Goal: Information Seeking & Learning: Understand process/instructions

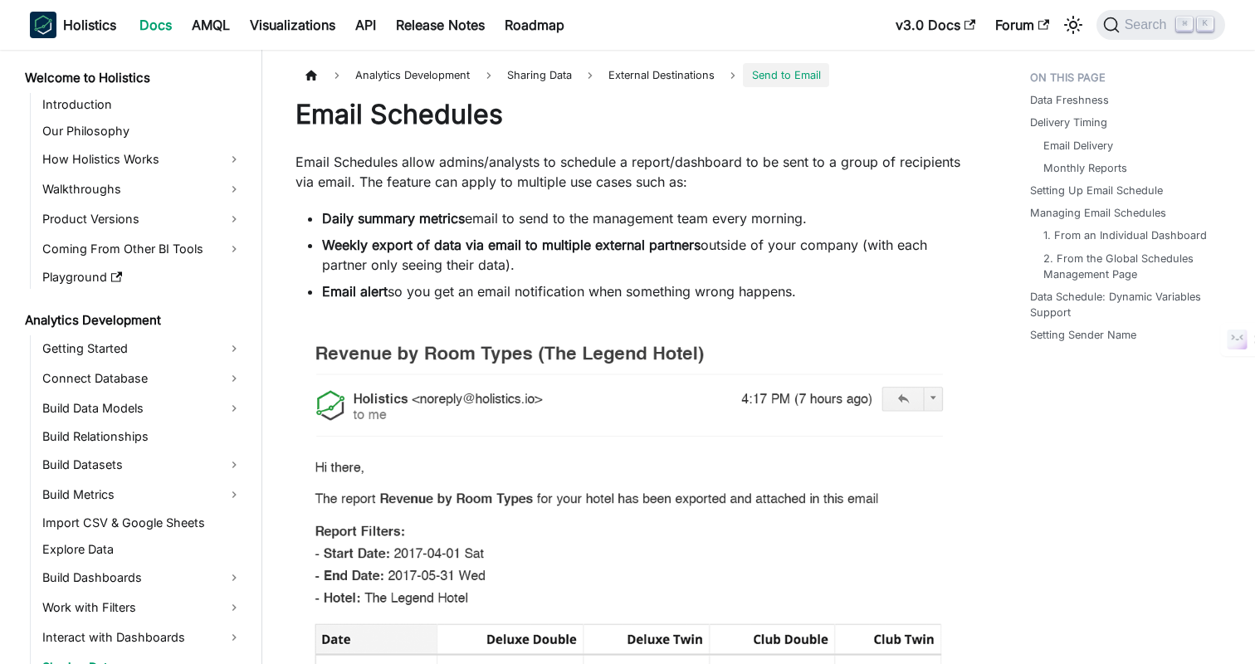
scroll to position [276, 0]
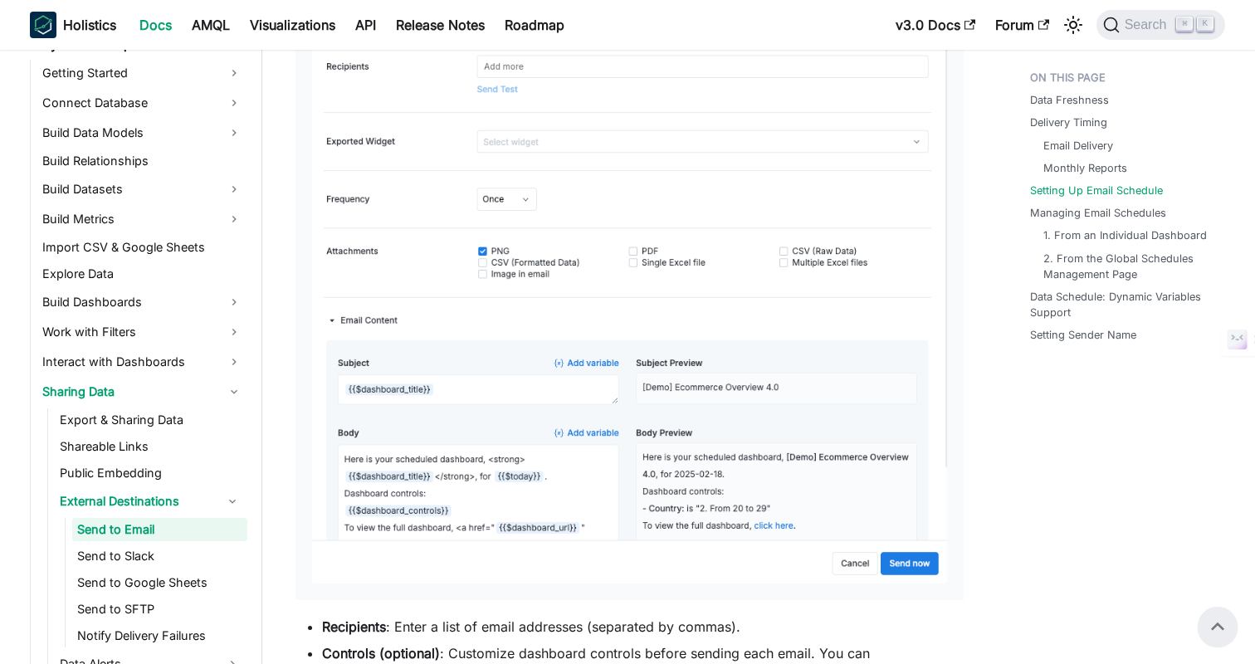
scroll to position [2351, 0]
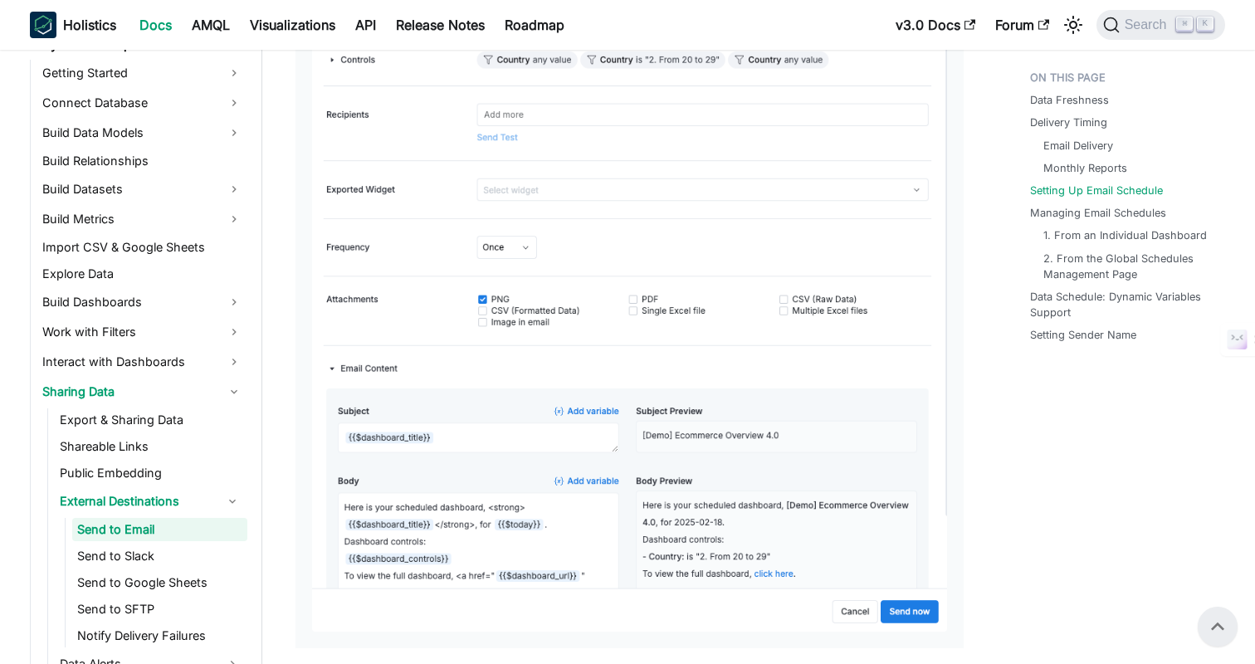
click at [1040, 484] on div "Data Freshness Delivery Timing Email Delivery Monthly Reports Setting Up Email …" at bounding box center [1119, 585] width 245 height 5747
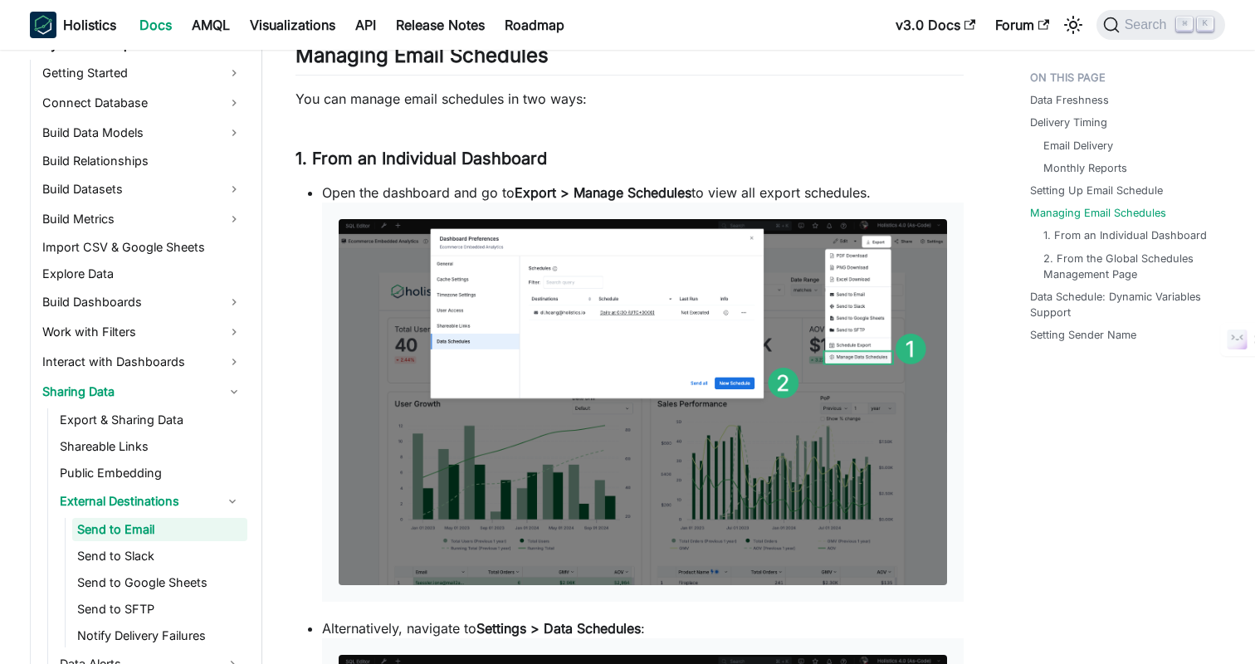
scroll to position [3261, 0]
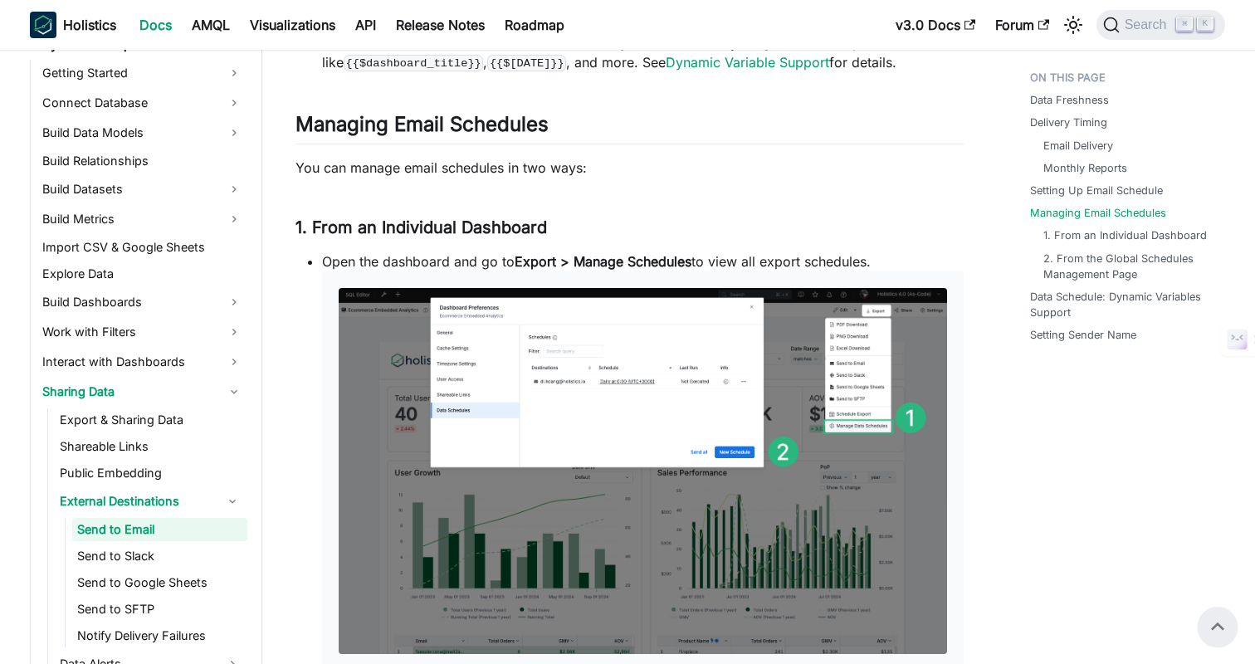
scroll to position [3187, 0]
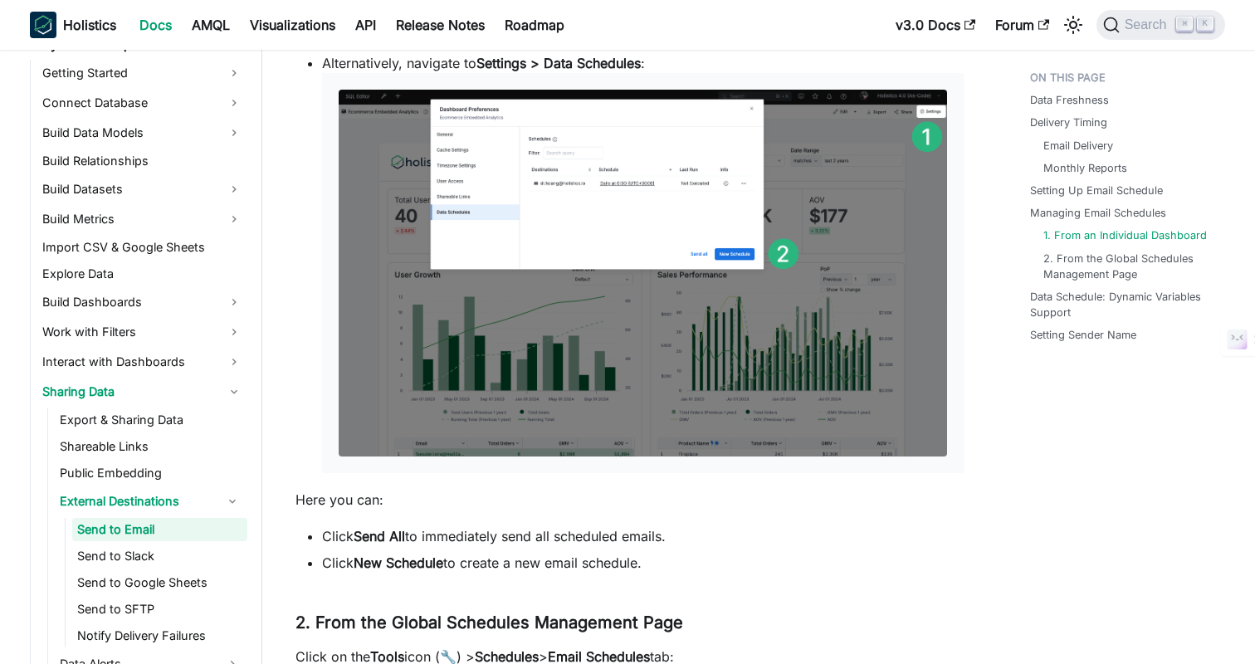
scroll to position [3829, 0]
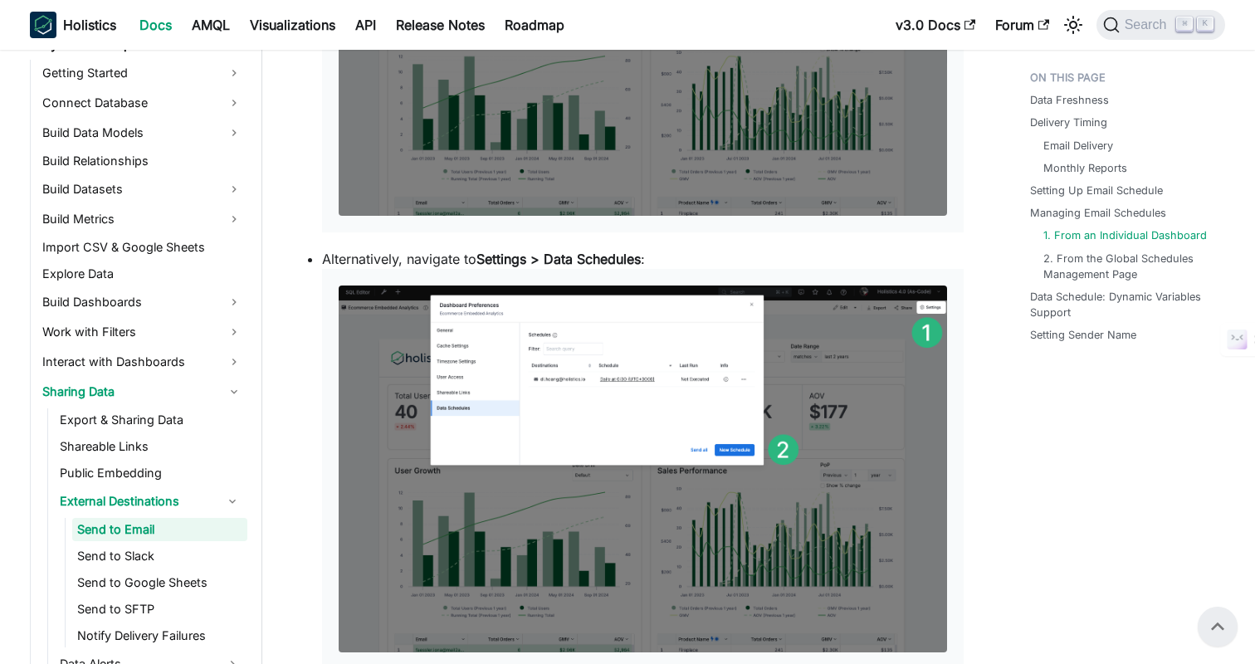
scroll to position [3625, 0]
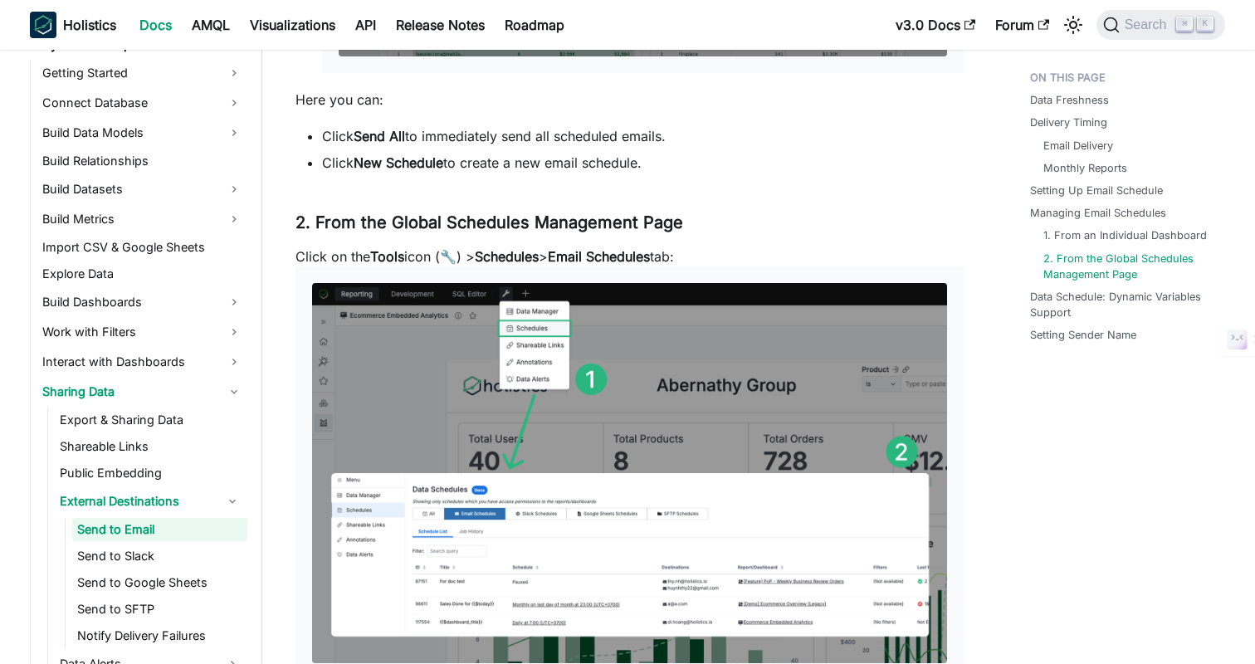
scroll to position [4225, 0]
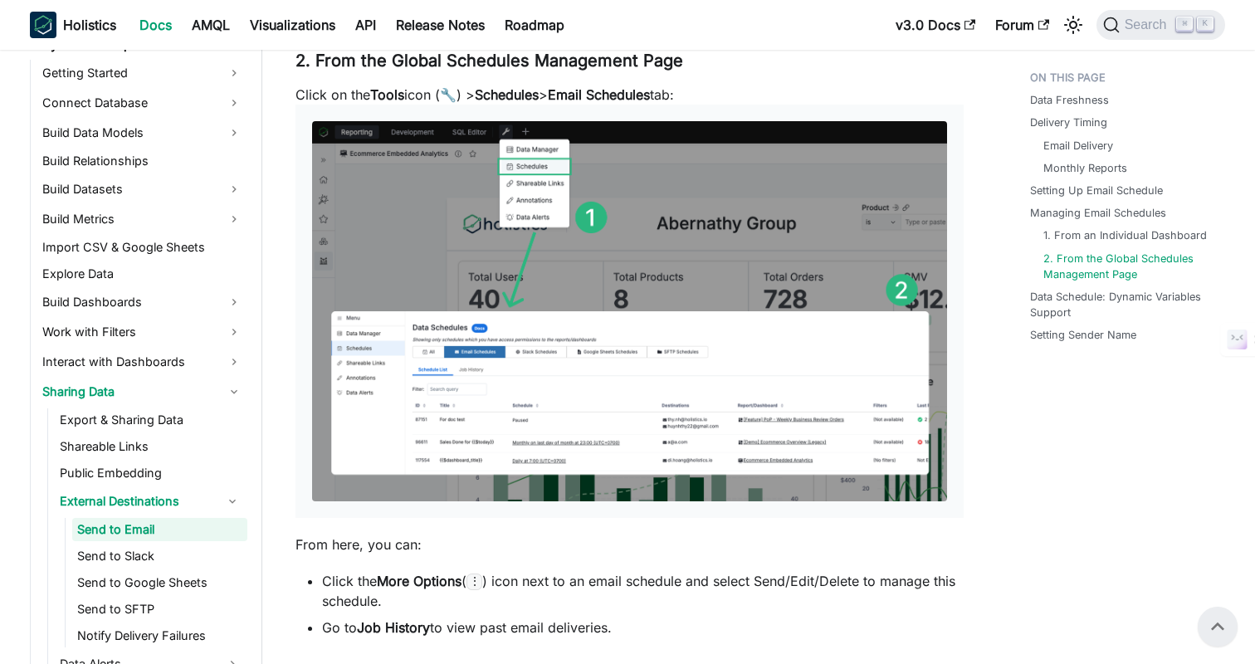
scroll to position [4382, 0]
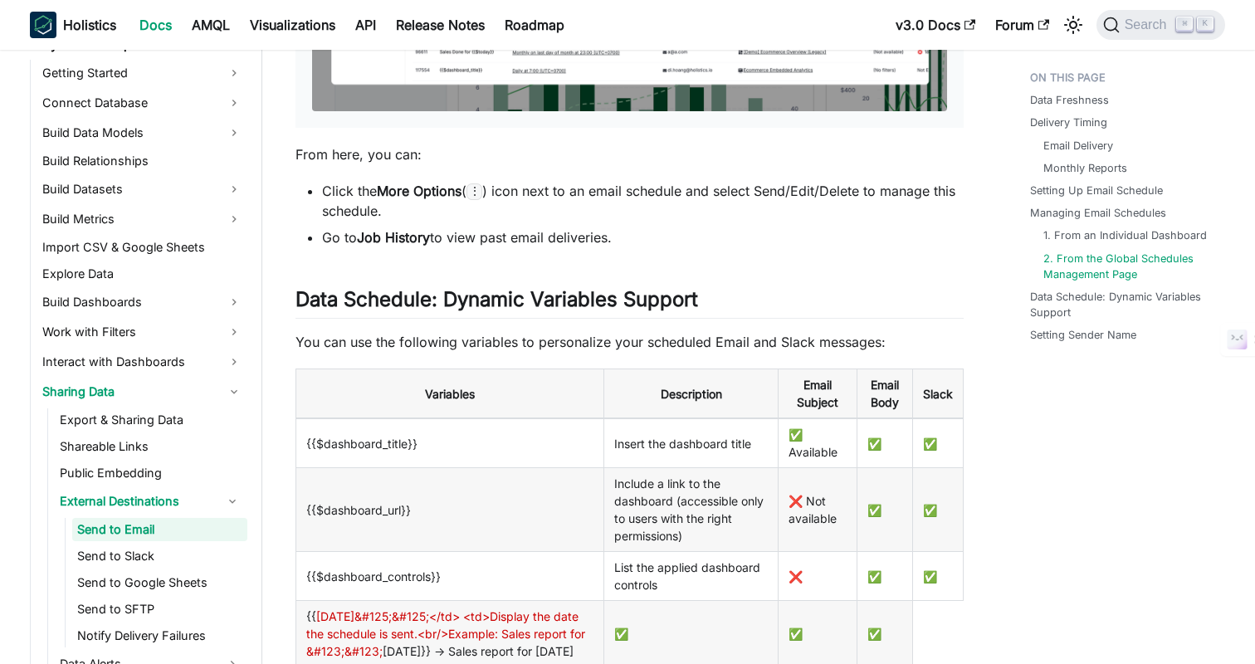
scroll to position [4797, 0]
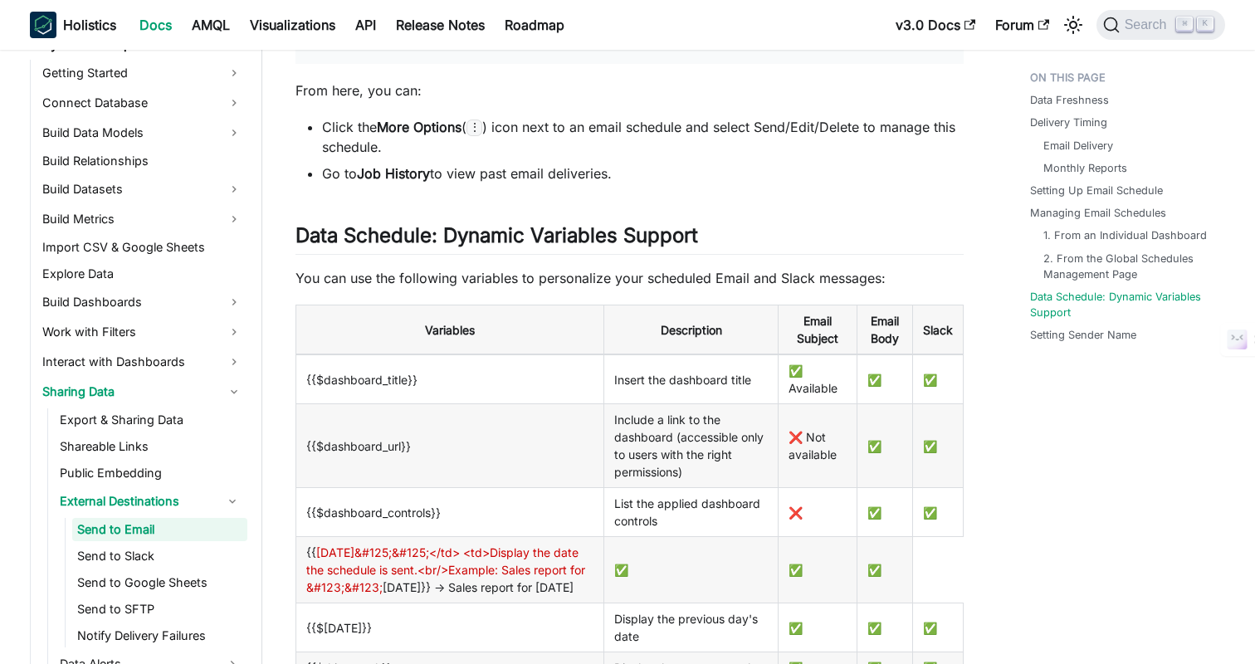
scroll to position [4855, 0]
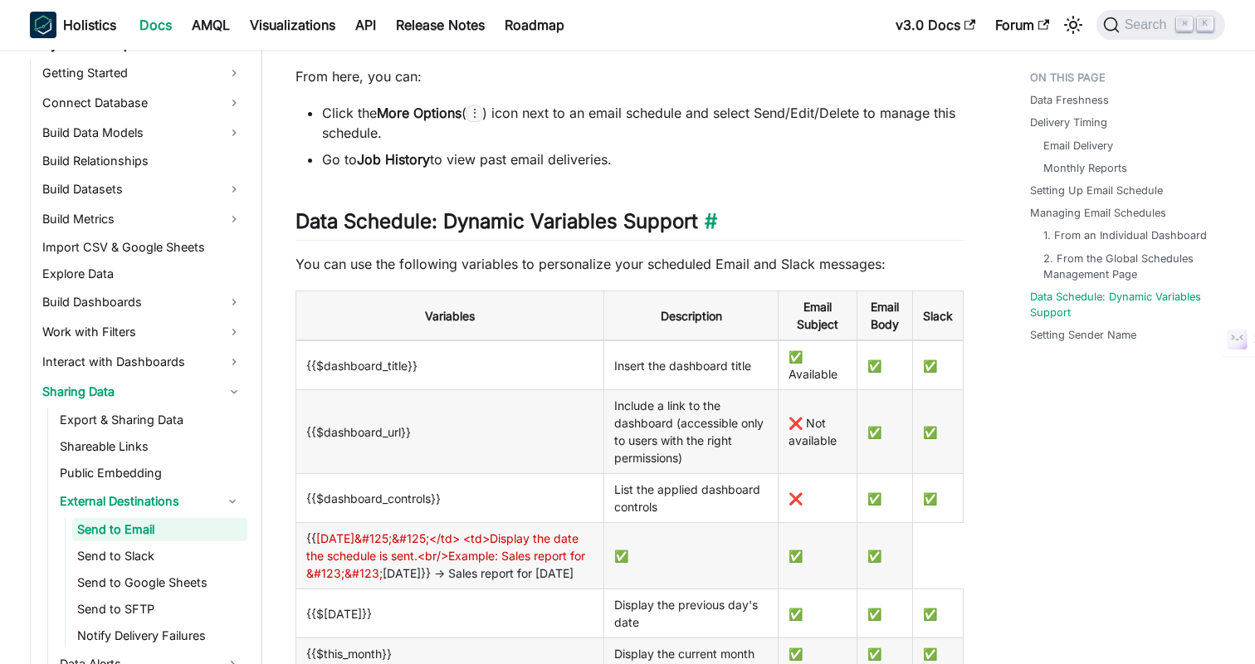
click at [613, 238] on h2 "Data Schedule: Dynamic Variables Support ​" at bounding box center [630, 225] width 668 height 32
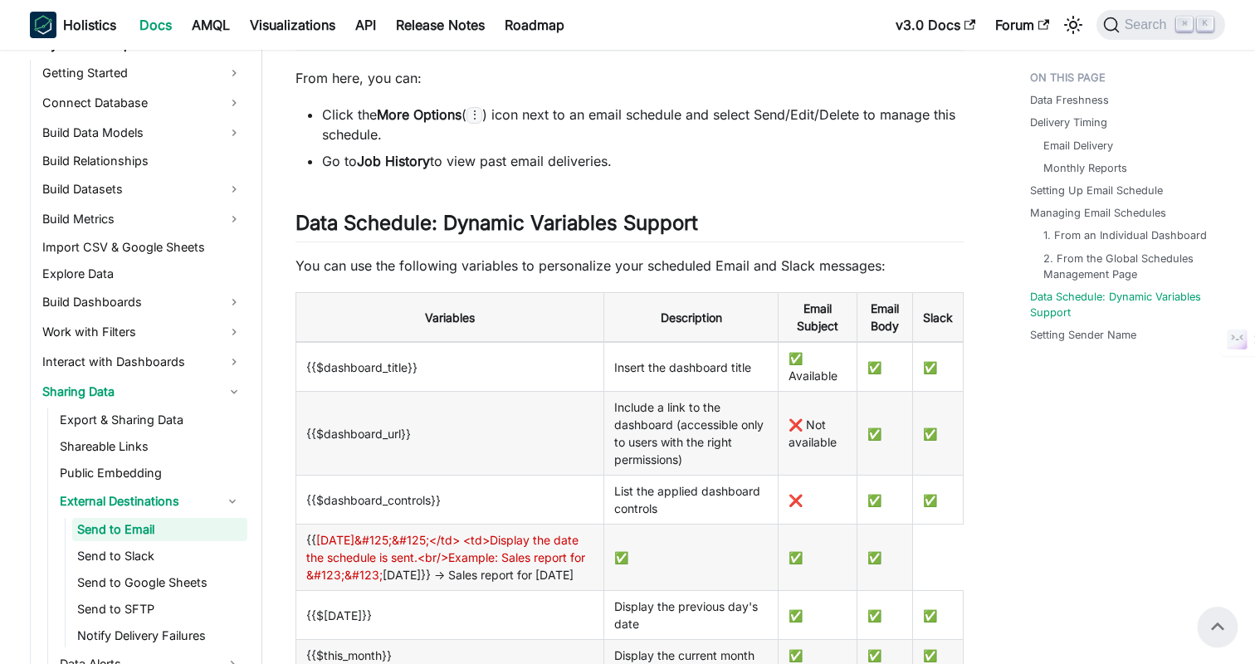
scroll to position [4851, 0]
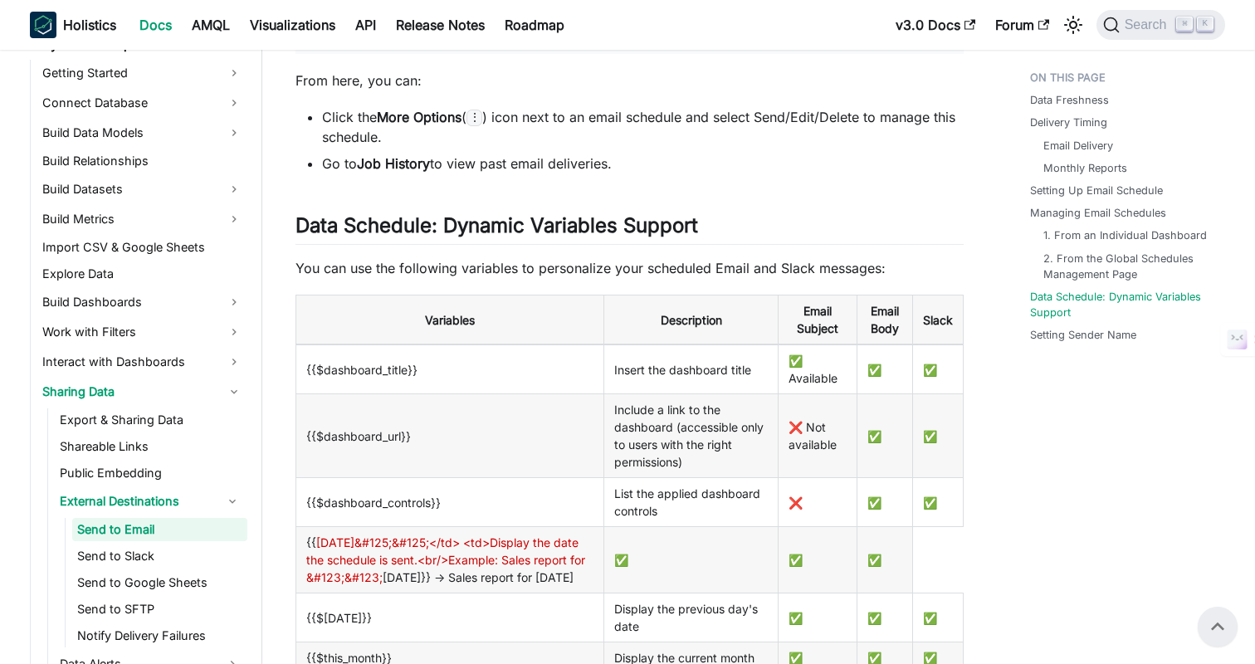
click at [776, 174] on li "Go to Job History to view past email deliveries." at bounding box center [643, 164] width 642 height 20
